Goal: Task Accomplishment & Management: Use online tool/utility

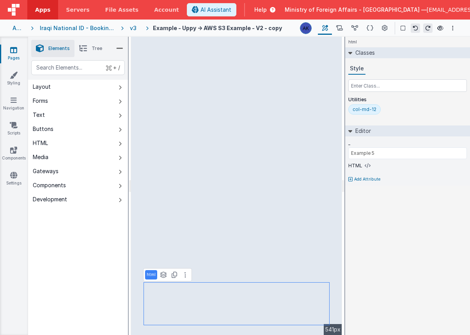
type input "Example 4 upload logo"
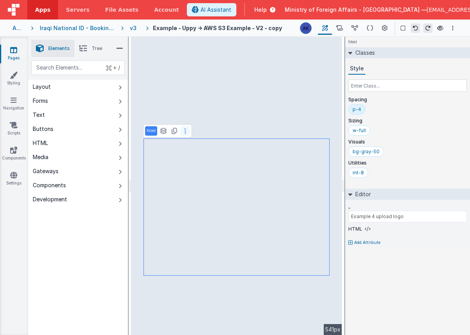
click at [185, 131] on icon at bounding box center [186, 131] width 2 height 6
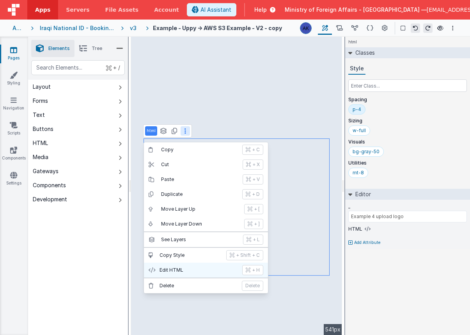
click at [174, 271] on p "Edit HTML" at bounding box center [199, 270] width 78 height 6
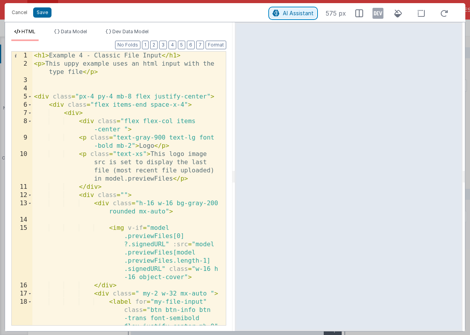
click at [304, 12] on span "AI Assistant" at bounding box center [298, 13] width 31 height 7
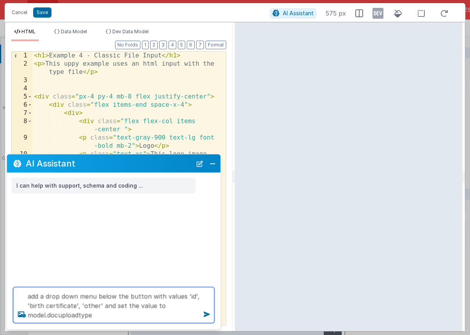
type textarea "add a drop down menu below the button with values 'id', 'birth certificate', 'o…"
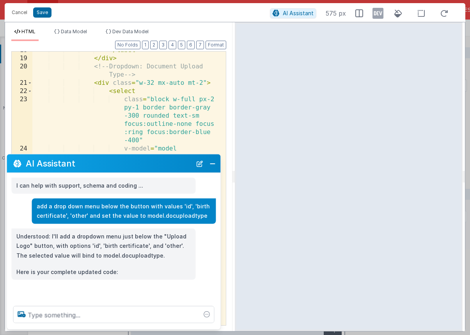
scroll to position [301, 0]
click at [215, 162] on button "Close" at bounding box center [213, 163] width 10 height 11
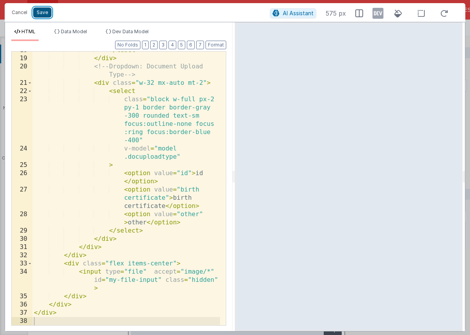
click at [43, 13] on button "Save" at bounding box center [42, 12] width 18 height 10
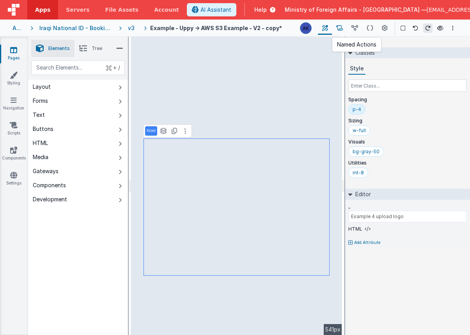
click at [343, 28] on icon at bounding box center [339, 28] width 7 height 8
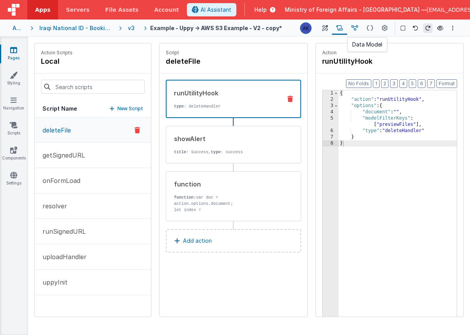
click at [356, 28] on icon at bounding box center [355, 28] width 7 height 8
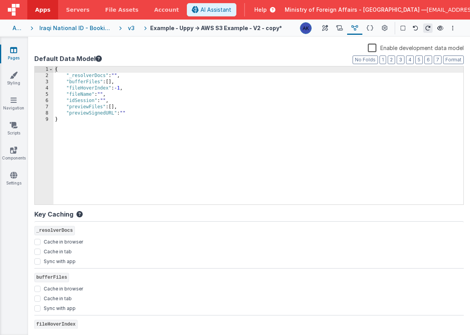
click at [128, 104] on div "{ "_resolverDocs" : "" , "bufferFiles" : [ ] , "fileHoverIndex" : -1 , "fileNam…" at bounding box center [258, 141] width 410 height 150
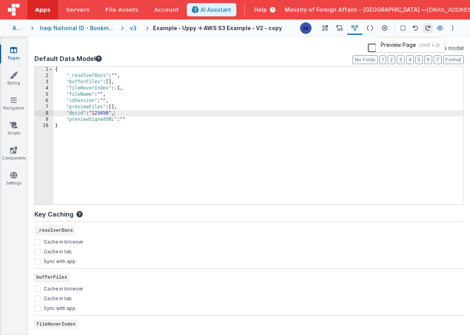
click at [440, 30] on icon at bounding box center [441, 27] width 6 height 5
click at [442, 28] on icon at bounding box center [441, 27] width 6 height 5
click at [329, 27] on button at bounding box center [325, 27] width 14 height 13
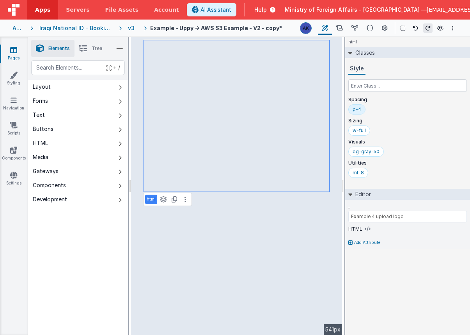
type input "Example 5"
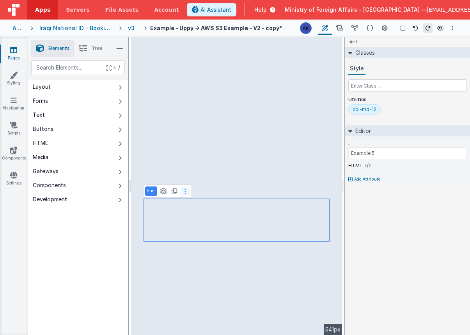
click at [187, 194] on button at bounding box center [185, 190] width 9 height 9
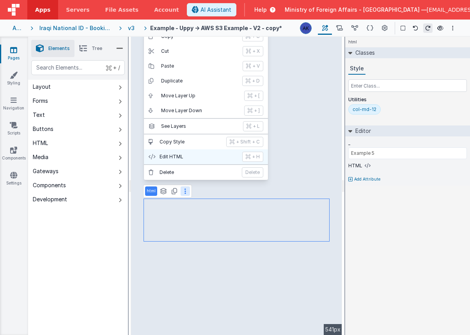
click at [190, 156] on p "Edit HTML" at bounding box center [199, 156] width 78 height 6
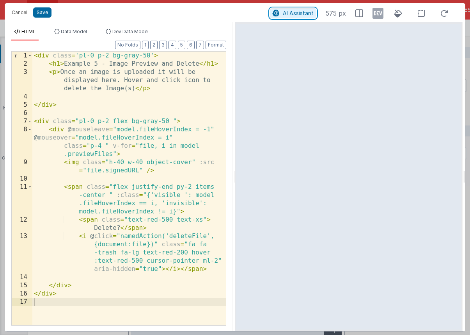
click at [294, 11] on span "AI Assistant" at bounding box center [298, 13] width 31 height 7
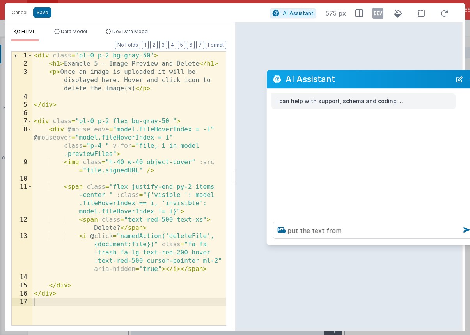
drag, startPoint x: 160, startPoint y: 158, endPoint x: 420, endPoint y: 74, distance: 273.7
click at [420, 74] on h2 "AI Assistant" at bounding box center [369, 78] width 166 height 9
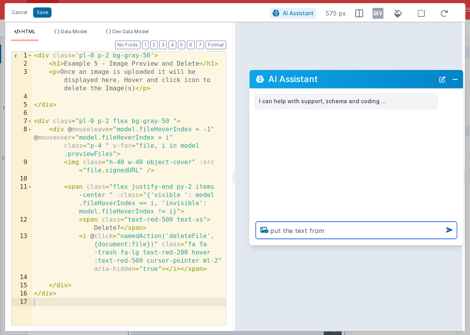
click at [351, 235] on textarea "put the text from" at bounding box center [356, 229] width 201 height 17
type textarea "put the text from model array previewFiles.docuploadtype"
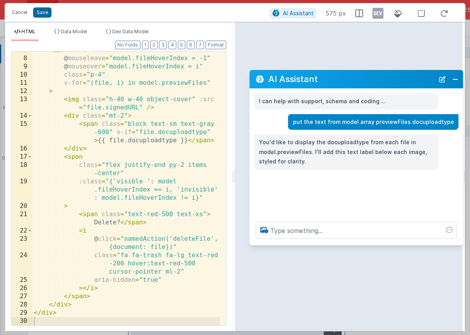
scroll to position [79, 0]
click at [452, 81] on button "Close" at bounding box center [455, 78] width 10 height 11
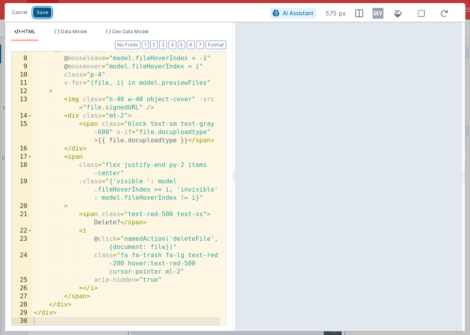
click at [48, 9] on button "Save" at bounding box center [42, 12] width 18 height 10
